Goal: Information Seeking & Learning: Learn about a topic

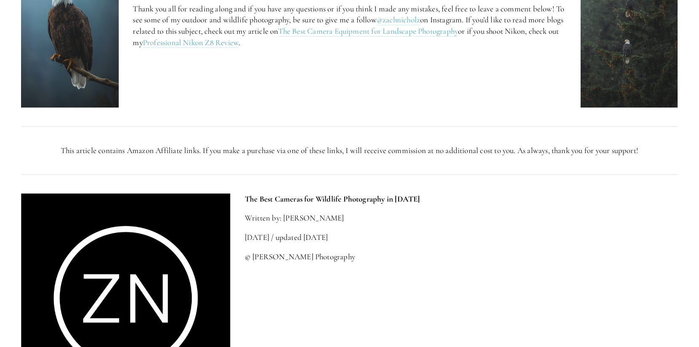
scroll to position [3666, 0]
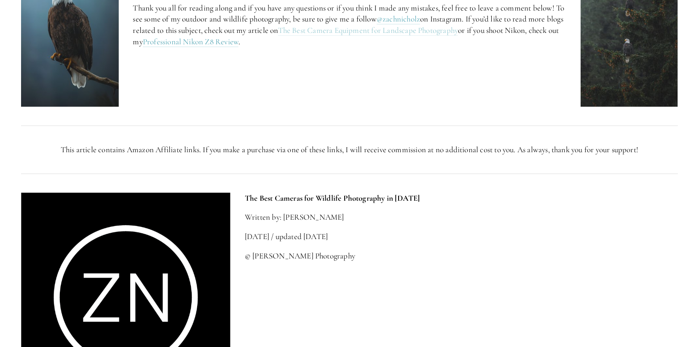
click at [379, 32] on link "The Best Camera Equipment for Landscape Photography" at bounding box center [368, 30] width 180 height 11
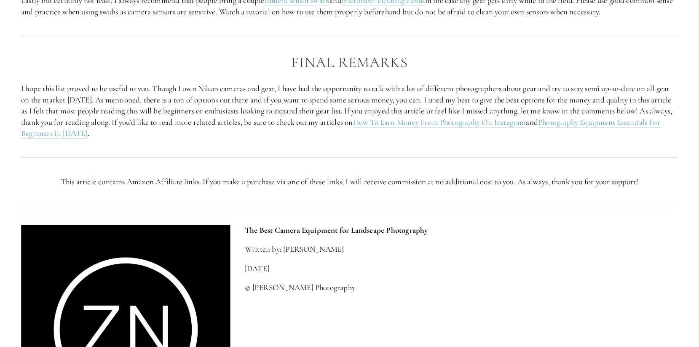
scroll to position [2318, 0]
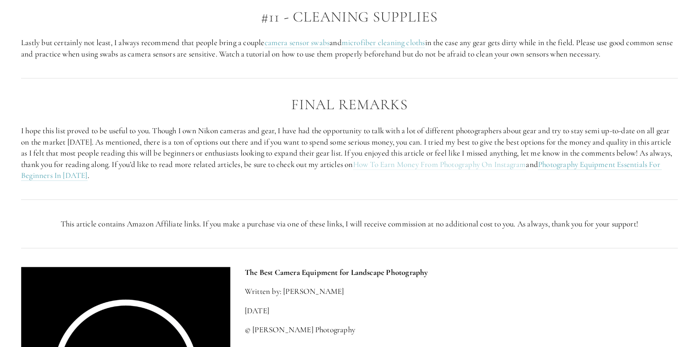
click at [473, 166] on link "How To Earn Money From Photography On Instagram" at bounding box center [439, 164] width 173 height 11
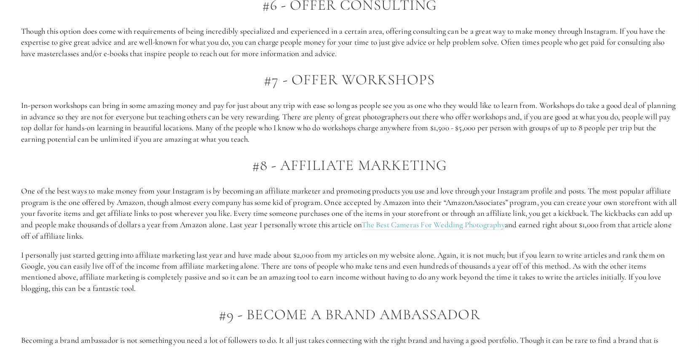
scroll to position [1096, 0]
